Goal: Information Seeking & Learning: Find specific fact

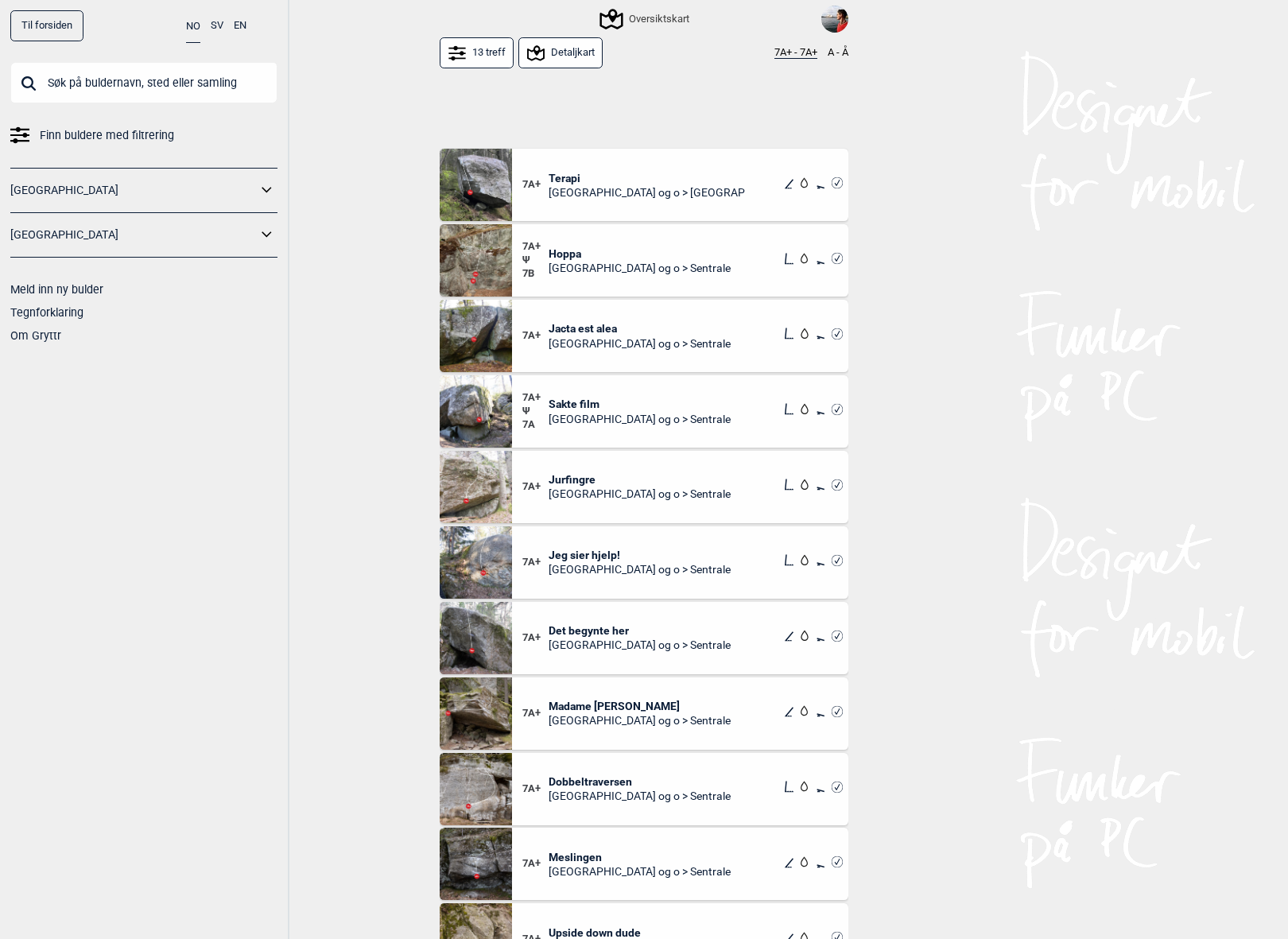
scroll to position [103, 0]
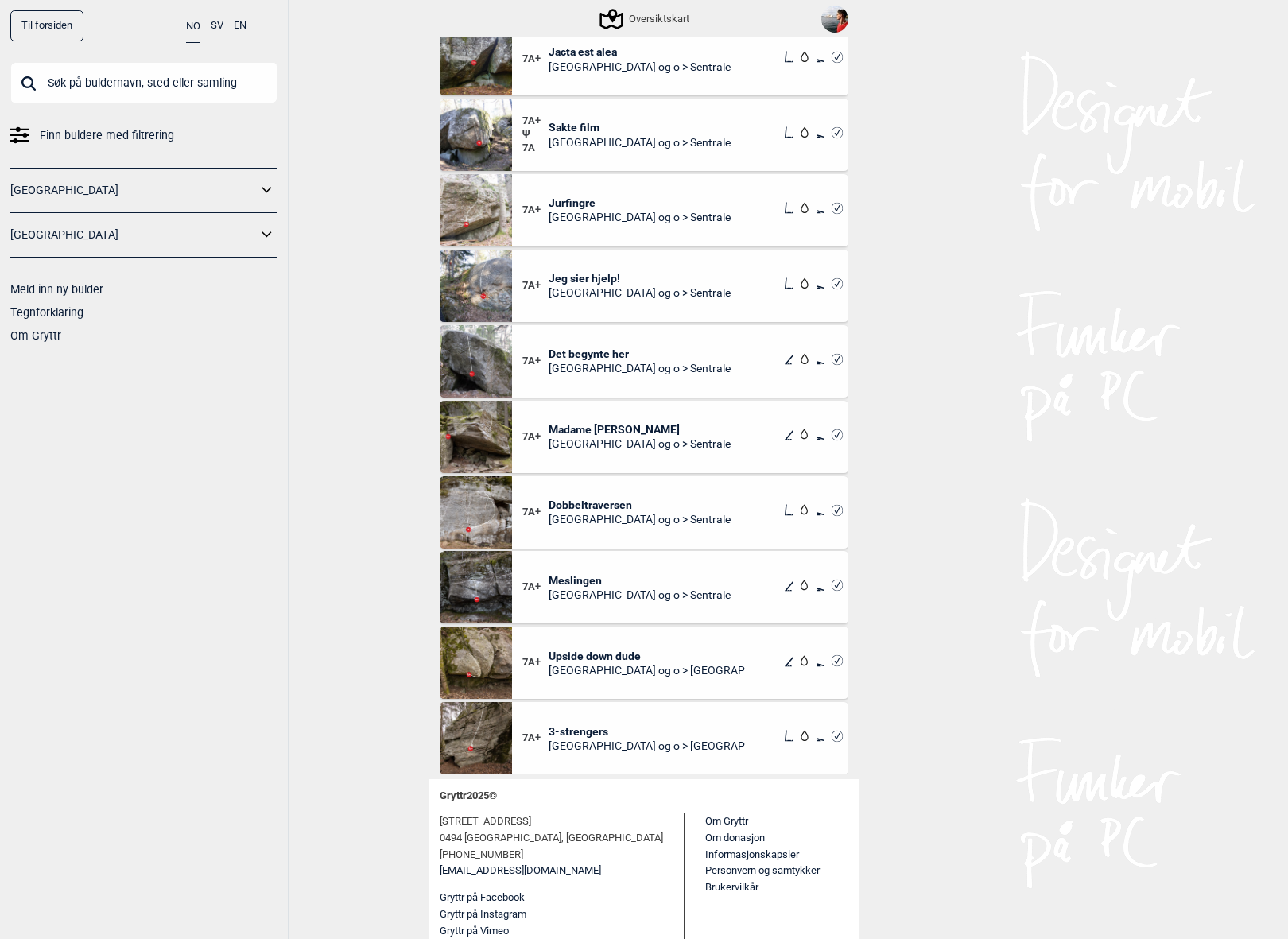
click at [1147, 343] on div "Til forsiden NO SV EN Finn buldere med filtrering [GEOGRAPHIC_DATA] [GEOGRAPHIC…" at bounding box center [644, 470] width 1288 height 939
click at [270, 550] on div "Til forsiden NO SV EN Finn buldere med filtrering [GEOGRAPHIC_DATA] [GEOGRAPHIC…" at bounding box center [144, 470] width 290 height 939
click at [567, 578] on span "Meslingen" at bounding box center [639, 580] width 182 height 14
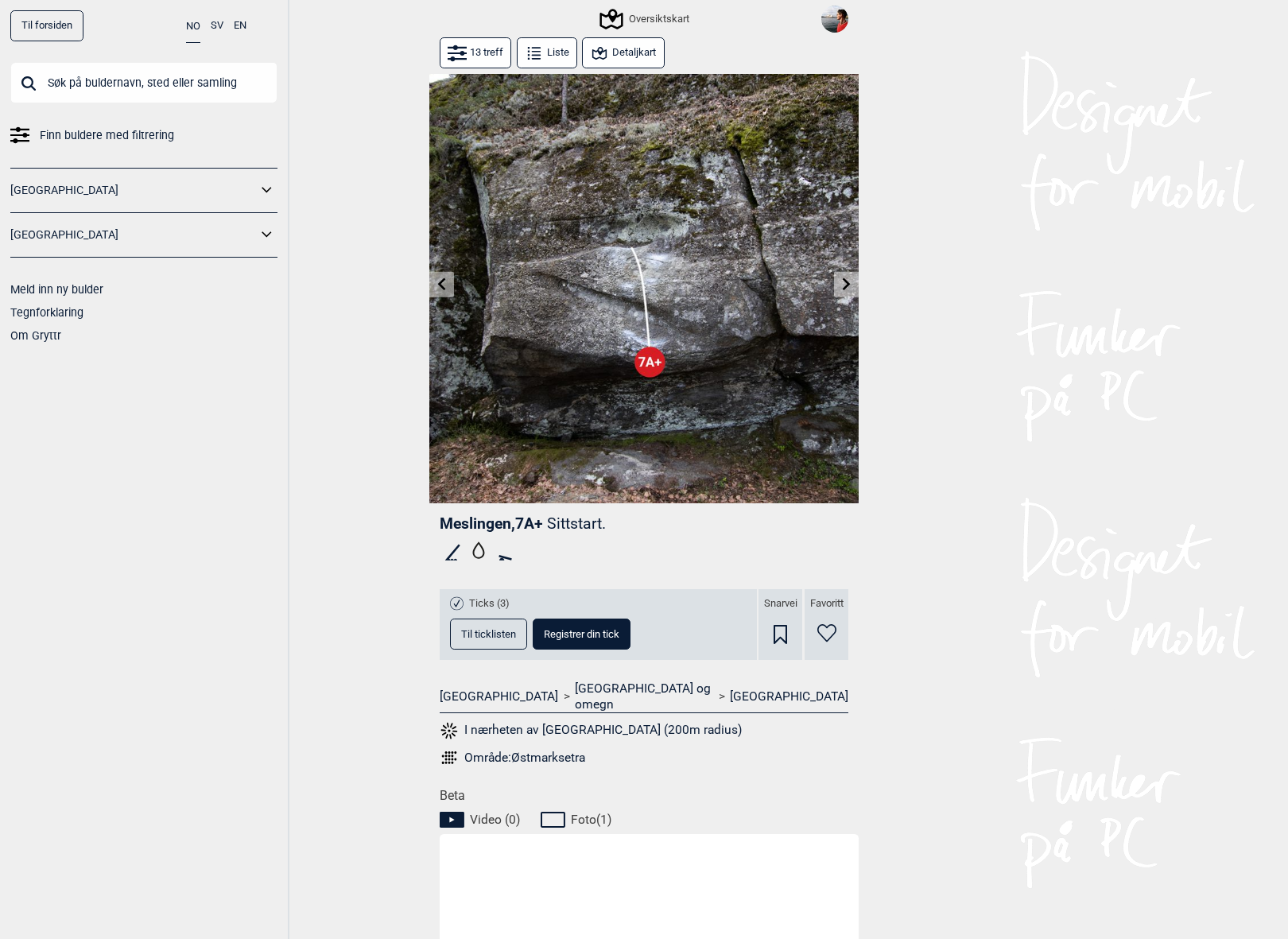
click at [600, 47] on icon at bounding box center [599, 52] width 14 height 13
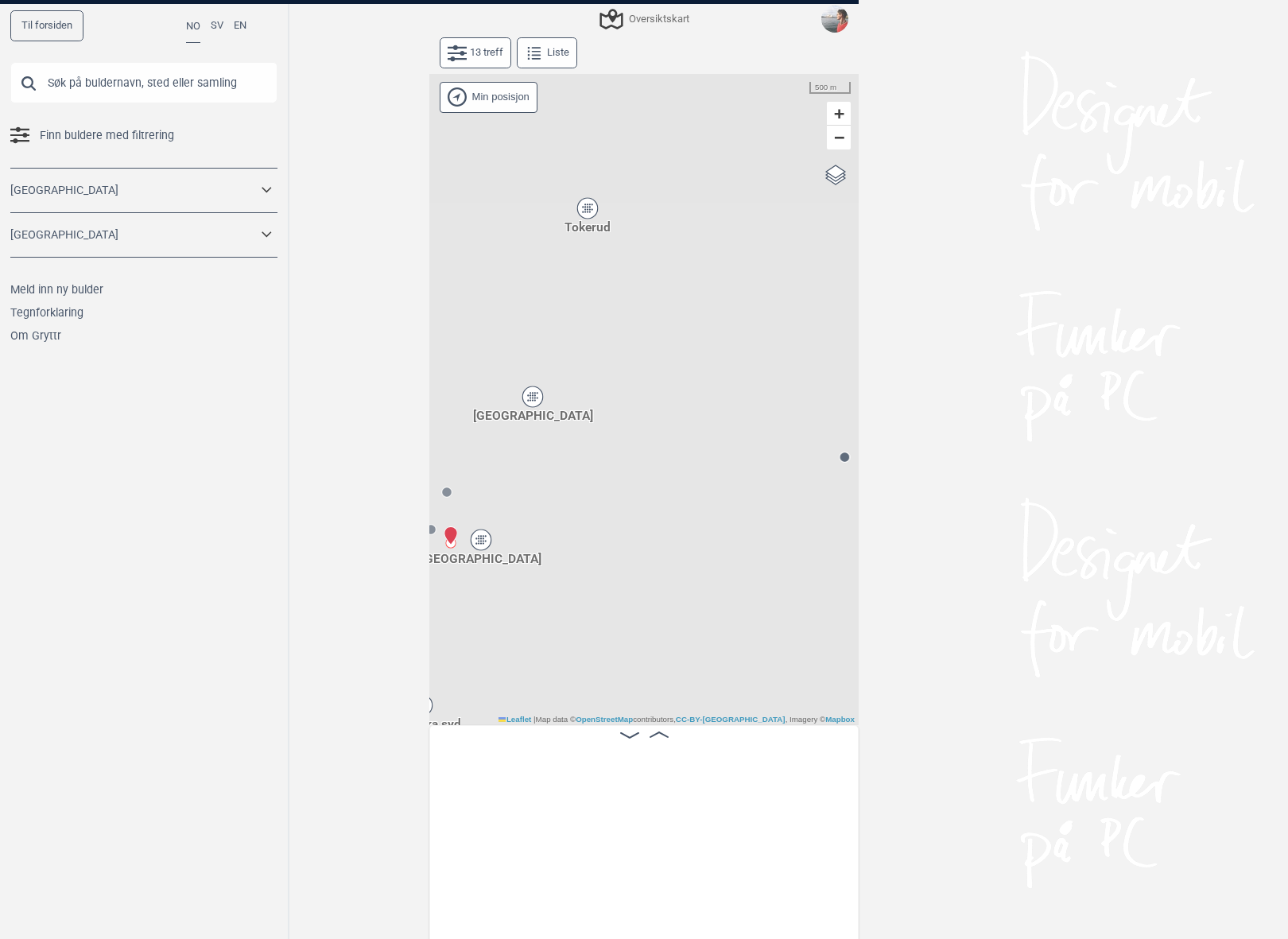
scroll to position [0, 1476]
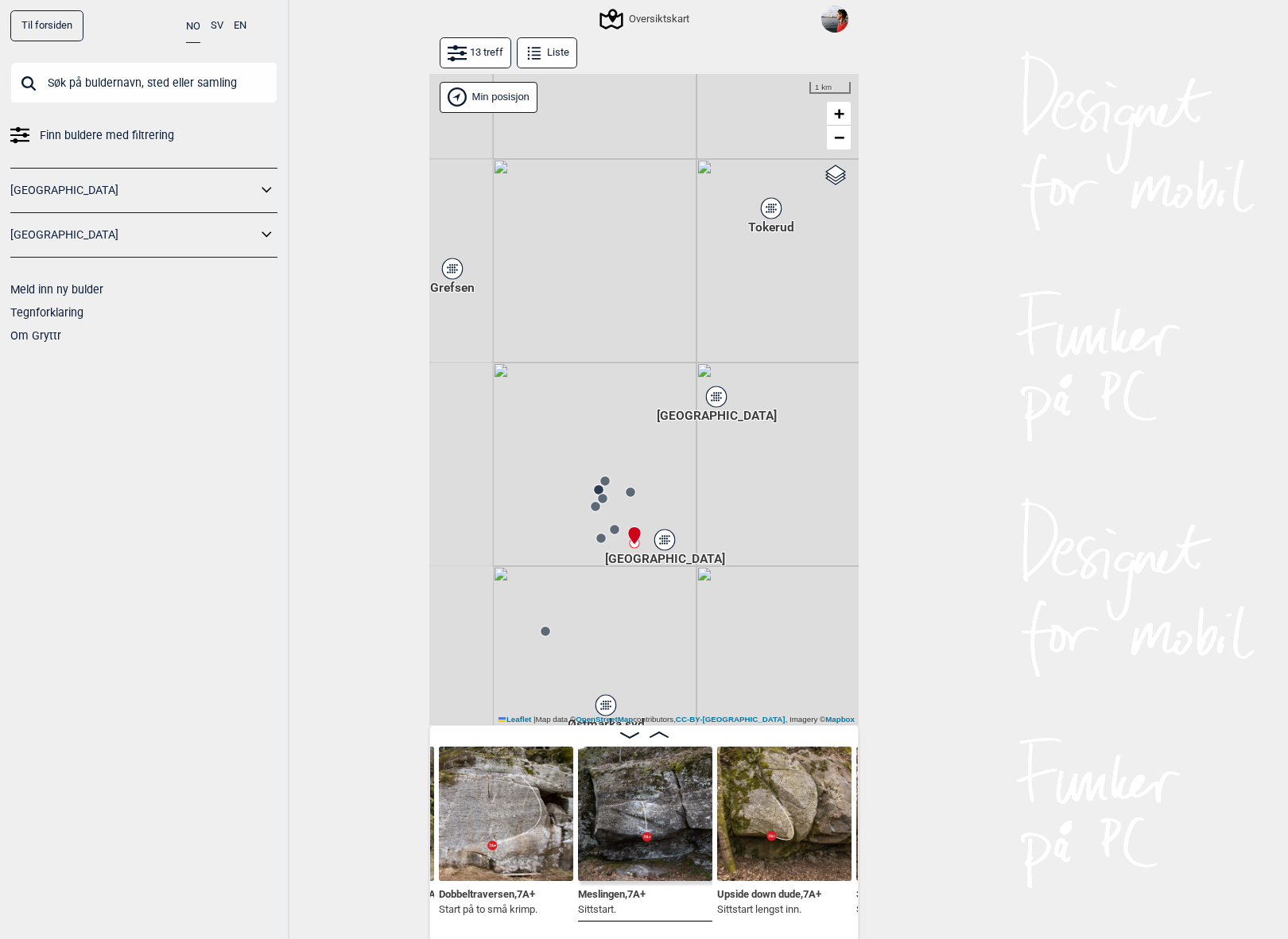
drag, startPoint x: 511, startPoint y: 534, endPoint x: 689, endPoint y: 535, distance: 178.0
click at [689, 535] on div "Gol [GEOGRAPHIC_DATA] Kolomoen [GEOGRAPHIC_DATA] [GEOGRAPHIC_DATA][PERSON_NAME]…" at bounding box center [643, 400] width 429 height 652
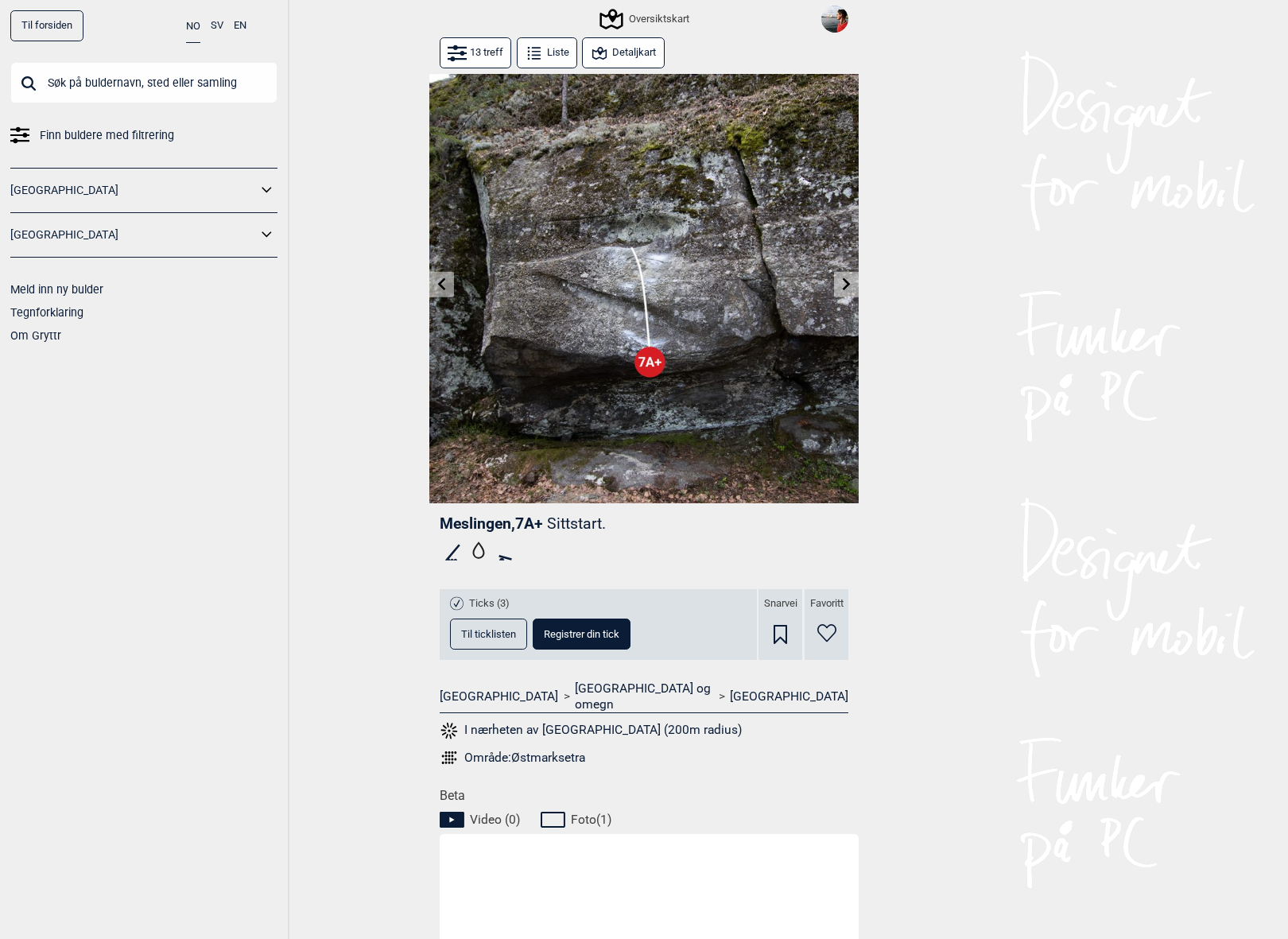
click at [976, 407] on div "Til forsiden NO SV EN Finn buldere med filtrering [GEOGRAPHIC_DATA] [GEOGRAPHIC…" at bounding box center [644, 470] width 1288 height 939
click at [480, 519] on span "Meslingen , 7A+" at bounding box center [491, 524] width 103 height 18
click at [573, 517] on p "Sittstart." at bounding box center [576, 524] width 59 height 18
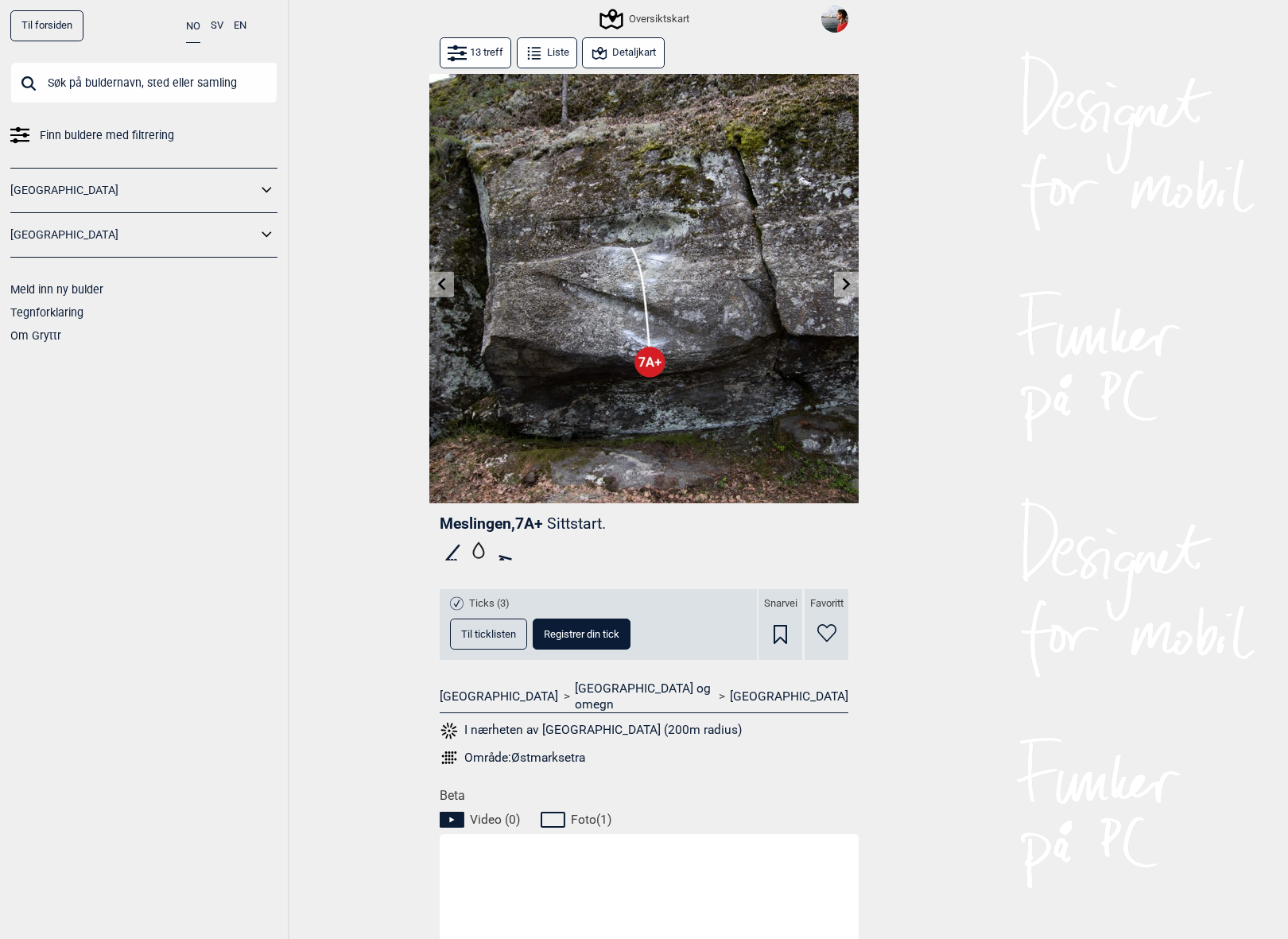
click at [338, 553] on div "Til forsiden NO SV EN Finn buldere med filtrering [GEOGRAPHIC_DATA] [GEOGRAPHIC…" at bounding box center [644, 470] width 1288 height 939
click at [97, 533] on div "Til forsiden NO SV EN Finn buldere med filtrering [GEOGRAPHIC_DATA] [GEOGRAPHIC…" at bounding box center [144, 470] width 290 height 939
click at [220, 428] on div "Til forsiden NO SV EN Finn buldere med filtrering [GEOGRAPHIC_DATA] [GEOGRAPHIC…" at bounding box center [144, 470] width 290 height 939
click at [397, 252] on div "Til forsiden NO SV EN Finn buldere med filtrering [GEOGRAPHIC_DATA] [GEOGRAPHIC…" at bounding box center [644, 470] width 1288 height 939
click at [935, 373] on div "Til forsiden NO SV EN Finn buldere med filtrering [GEOGRAPHIC_DATA] [GEOGRAPHIC…" at bounding box center [644, 470] width 1288 height 939
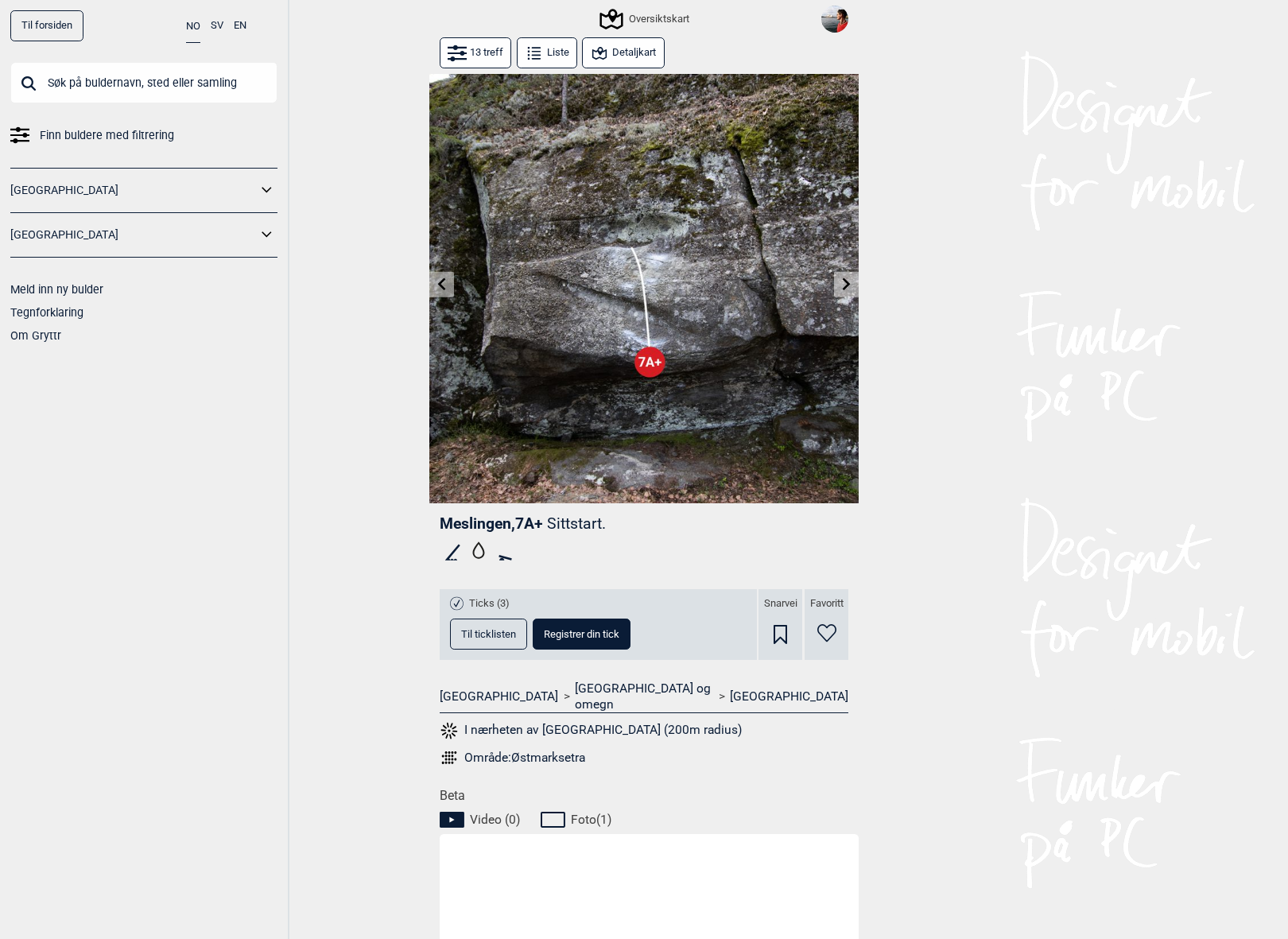
click at [350, 387] on div "Til forsiden NO SV EN Finn buldere med filtrering [GEOGRAPHIC_DATA] [GEOGRAPHIC…" at bounding box center [644, 470] width 1288 height 939
click at [198, 583] on div "Til forsiden NO SV EN Finn buldere med filtrering [GEOGRAPHIC_DATA] [GEOGRAPHIC…" at bounding box center [144, 470] width 290 height 939
click at [397, 321] on div "Til forsiden NO SV EN Finn buldere med filtrering [GEOGRAPHIC_DATA] [GEOGRAPHIC…" at bounding box center [644, 470] width 1288 height 939
click at [202, 582] on div "Til forsiden NO SV EN Finn buldere med filtrering [GEOGRAPHIC_DATA] [GEOGRAPHIC…" at bounding box center [144, 470] width 290 height 939
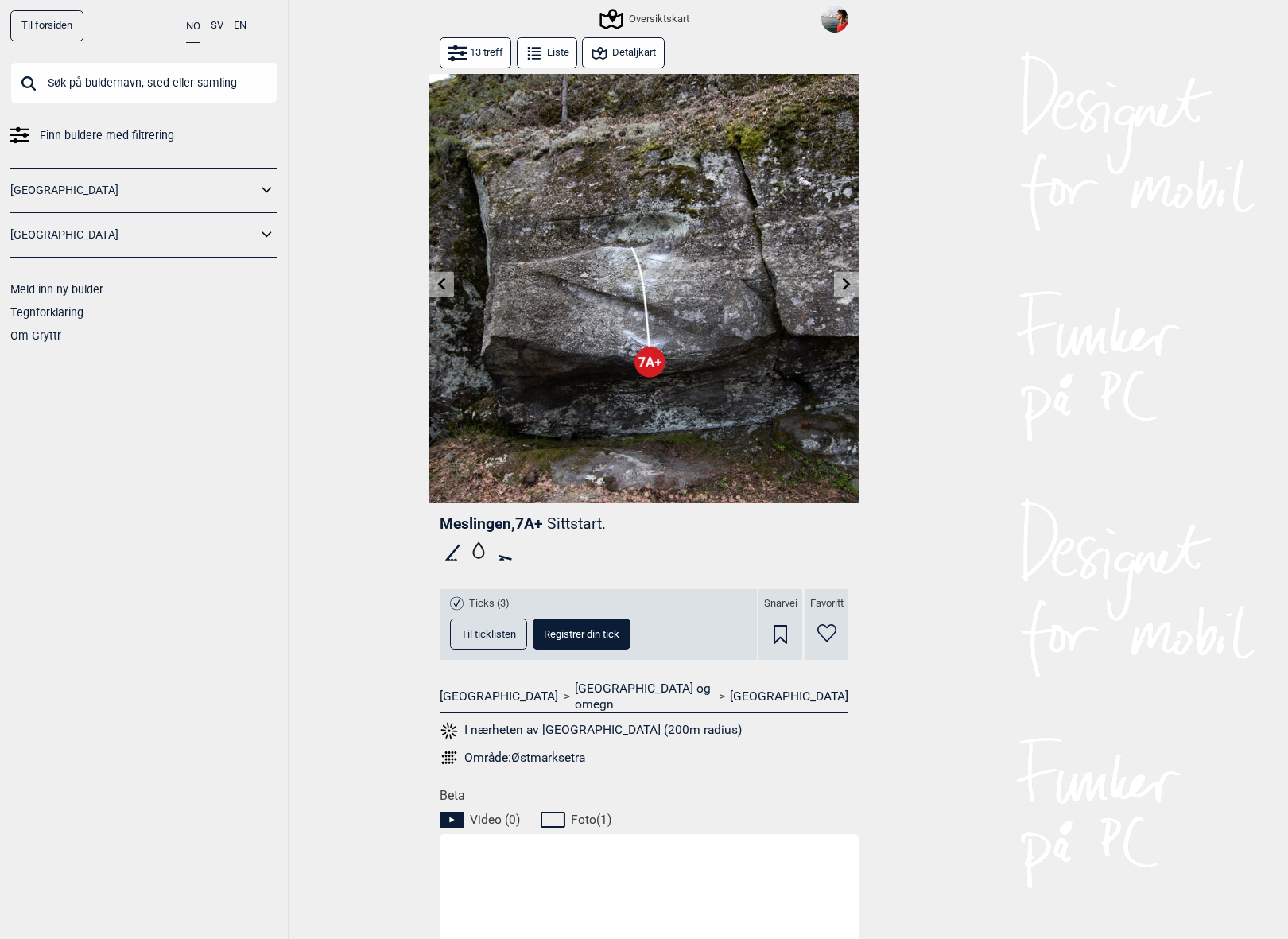
click at [127, 24] on div "Til forsiden NO SV EN" at bounding box center [144, 25] width 267 height 31
click at [347, 37] on header "Til forsiden NO SV EN Finn buldere med filtrering [GEOGRAPHIC_DATA] [GEOGRAPHIC…" at bounding box center [644, 18] width 1288 height 37
click at [312, 523] on div "Til forsiden NO SV EN Finn buldere med filtrering [GEOGRAPHIC_DATA] [GEOGRAPHIC…" at bounding box center [644, 470] width 1288 height 939
click at [259, 527] on div "Til forsiden NO SV EN Finn buldere med filtrering [GEOGRAPHIC_DATA] [GEOGRAPHIC…" at bounding box center [144, 470] width 290 height 939
